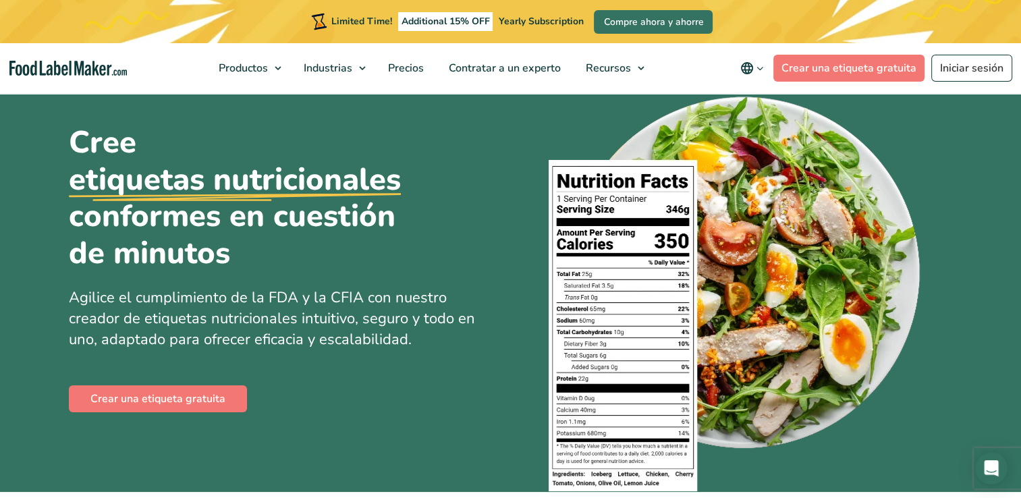
scroll to position [67, 0]
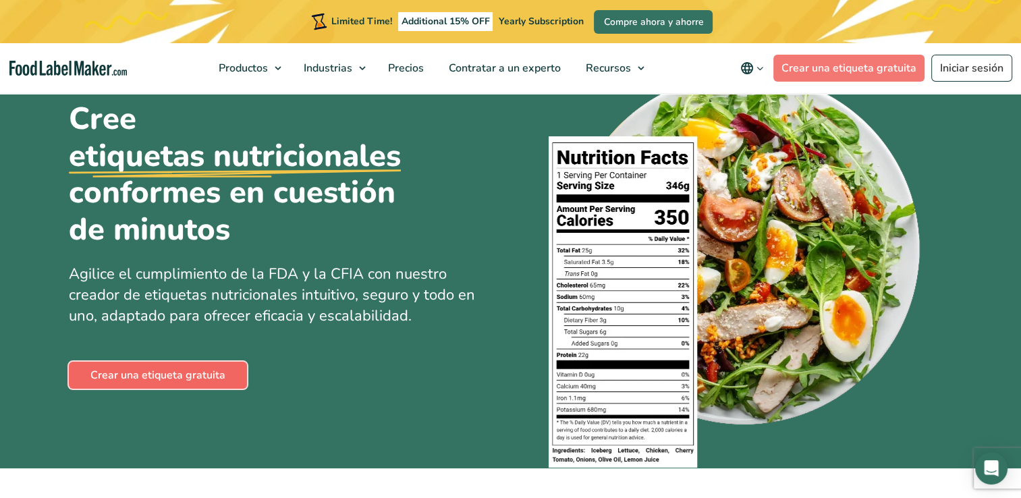
click at [211, 375] on link "Crear una etiqueta gratuita" at bounding box center [158, 375] width 178 height 27
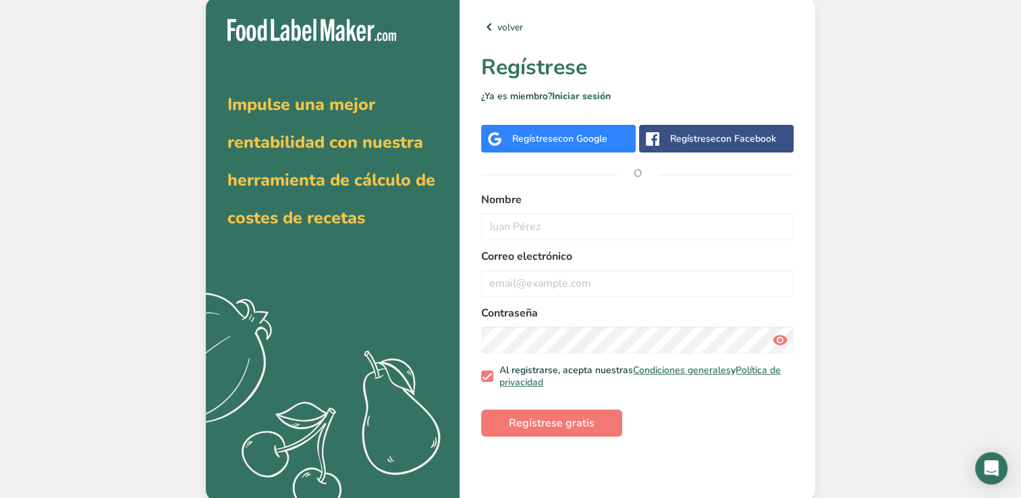
click at [748, 134] on span "con Facebook" at bounding box center [746, 138] width 60 height 13
